Goal: Navigation & Orientation: Find specific page/section

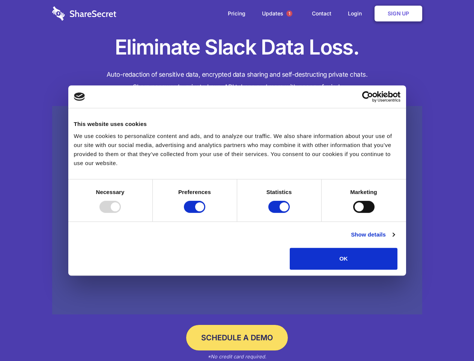
click at [121, 213] on div at bounding box center [110, 207] width 21 height 12
click at [205, 213] on input "Preferences" at bounding box center [194, 207] width 21 height 12
checkbox input "false"
click at [280, 213] on input "Statistics" at bounding box center [279, 207] width 21 height 12
checkbox input "false"
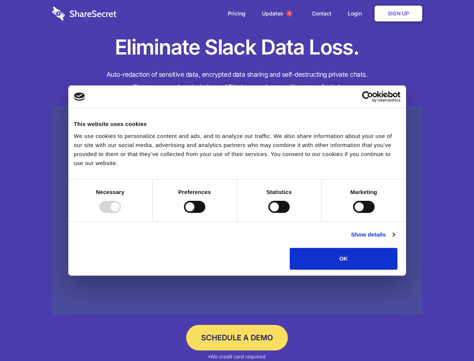
click at [353, 213] on input "Marketing" at bounding box center [363, 207] width 21 height 12
checkbox input "true"
click at [395, 239] on link "Show details" at bounding box center [373, 234] width 44 height 9
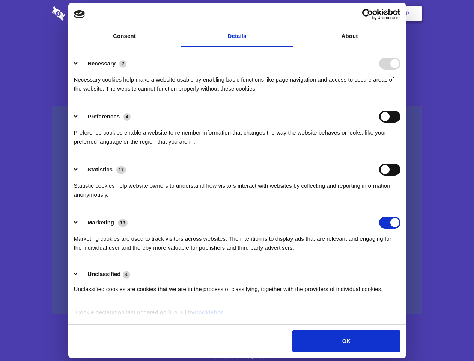
click at [401, 102] on li "Necessary 7 Necessary cookies help make a website usable by enabling basic func…" at bounding box center [237, 75] width 327 height 53
click at [289, 14] on span "1" at bounding box center [290, 14] width 6 height 6
